Goal: Task Accomplishment & Management: Manage account settings

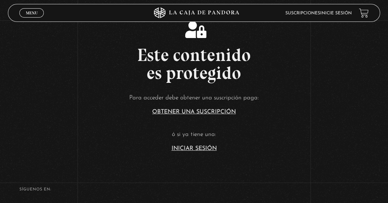
click at [192, 144] on article "Para acceder debe obtener una suscripción paga: Obtener una suscripción ó si ya…" at bounding box center [194, 122] width 388 height 59
click at [191, 146] on link "Iniciar Sesión" at bounding box center [194, 149] width 45 height 6
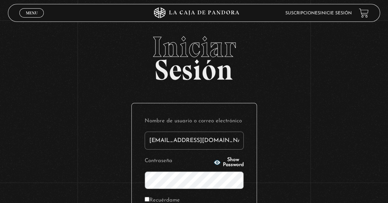
type input "[EMAIL_ADDRESS][DOMAIN_NAME]"
click at [202, 162] on p "Contraseña Show Password" at bounding box center [194, 172] width 99 height 33
click at [214, 162] on icon "button" at bounding box center [217, 162] width 6 height 5
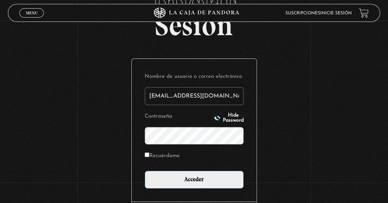
scroll to position [103, 0]
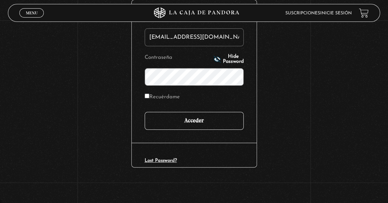
click at [198, 121] on input "Acceder" at bounding box center [194, 121] width 99 height 18
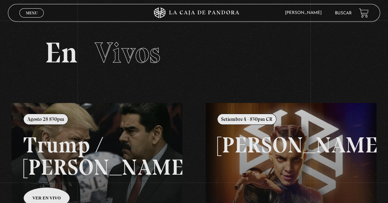
click at [87, 150] on link at bounding box center [205, 204] width 388 height 203
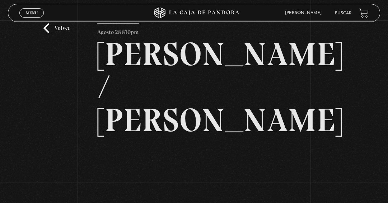
scroll to position [72, 0]
